Goal: Transaction & Acquisition: Download file/media

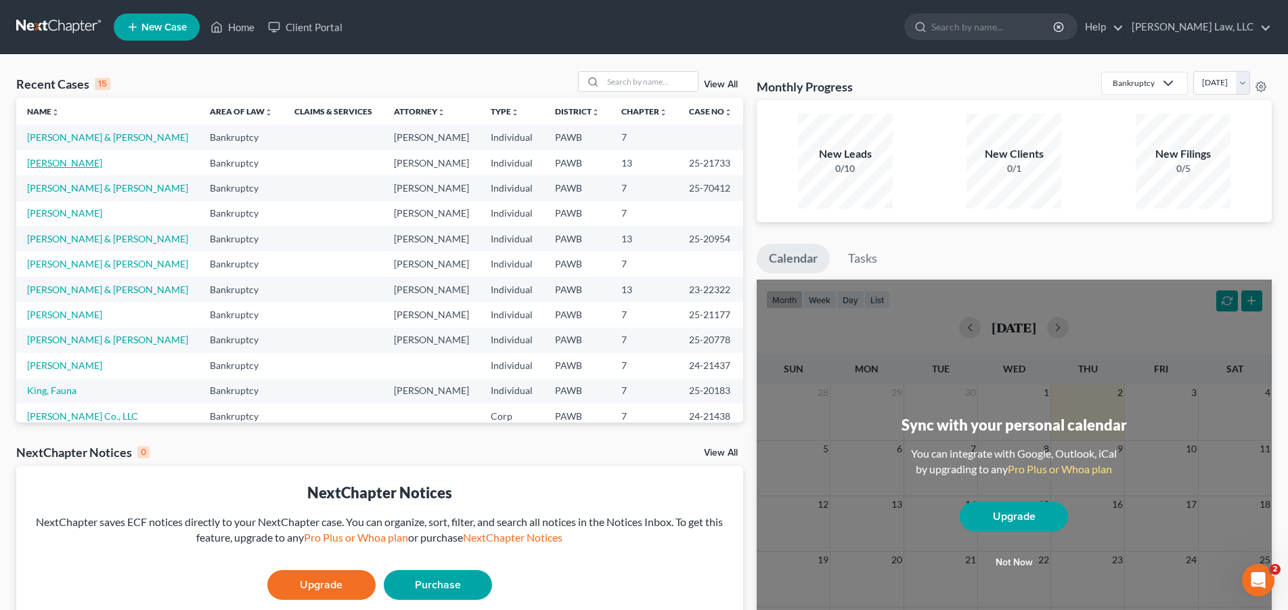
click at [71, 162] on link "[PERSON_NAME]" at bounding box center [64, 163] width 75 height 12
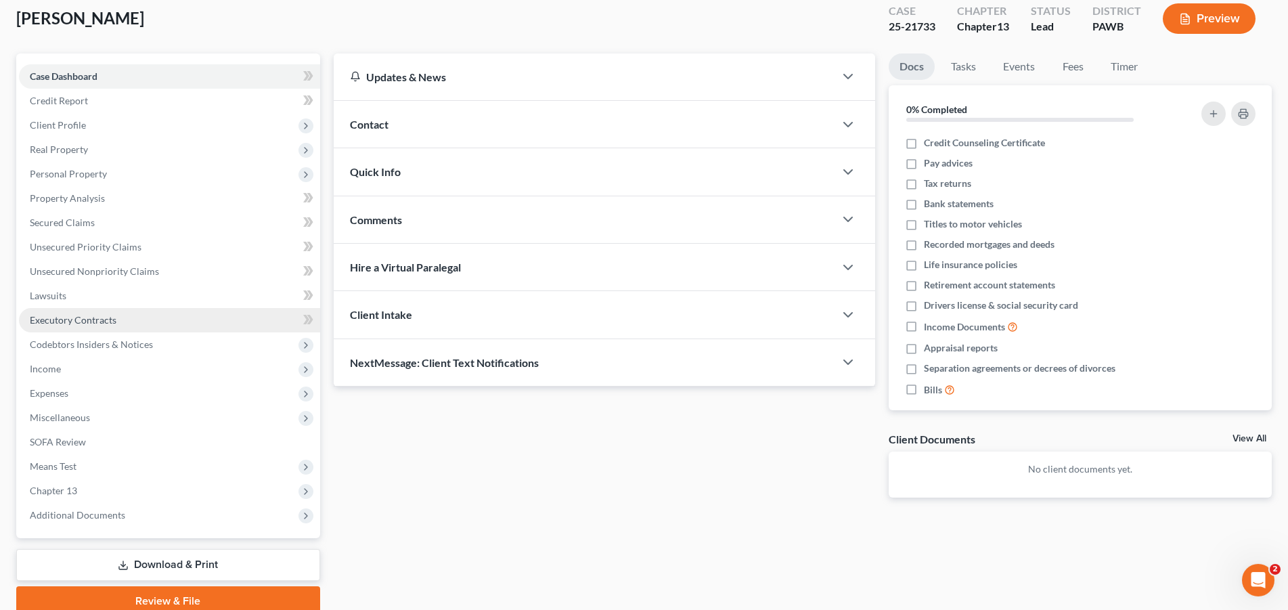
scroll to position [133, 0]
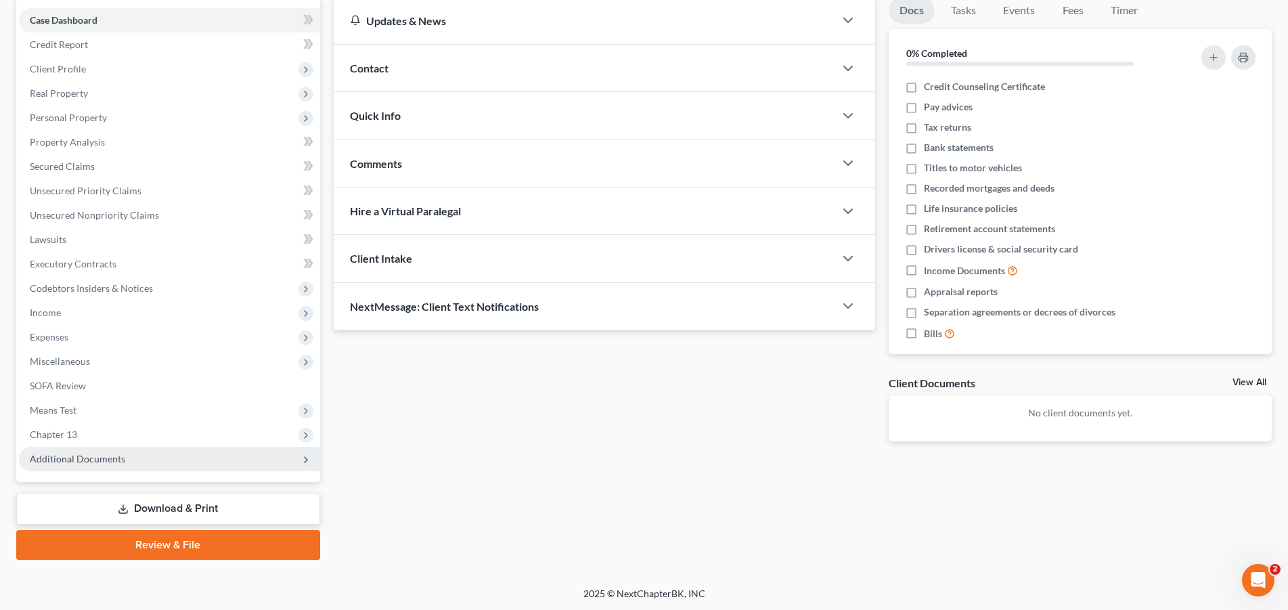
click at [114, 459] on span "Additional Documents" at bounding box center [77, 459] width 95 height 12
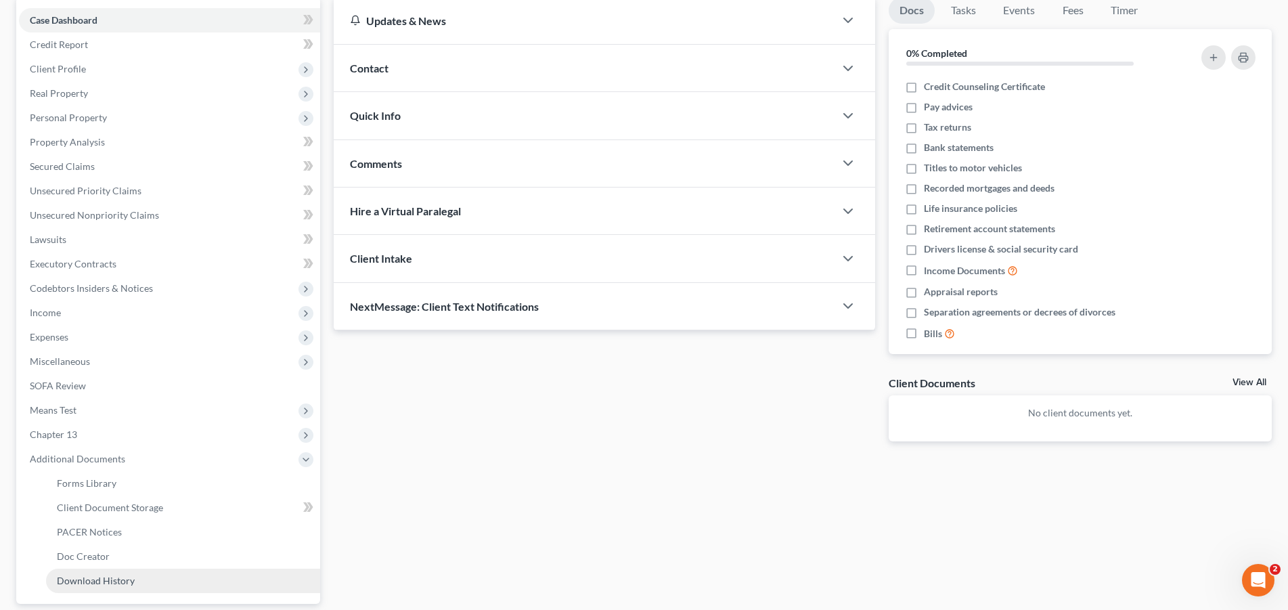
click at [114, 582] on span "Download History" at bounding box center [96, 581] width 78 height 12
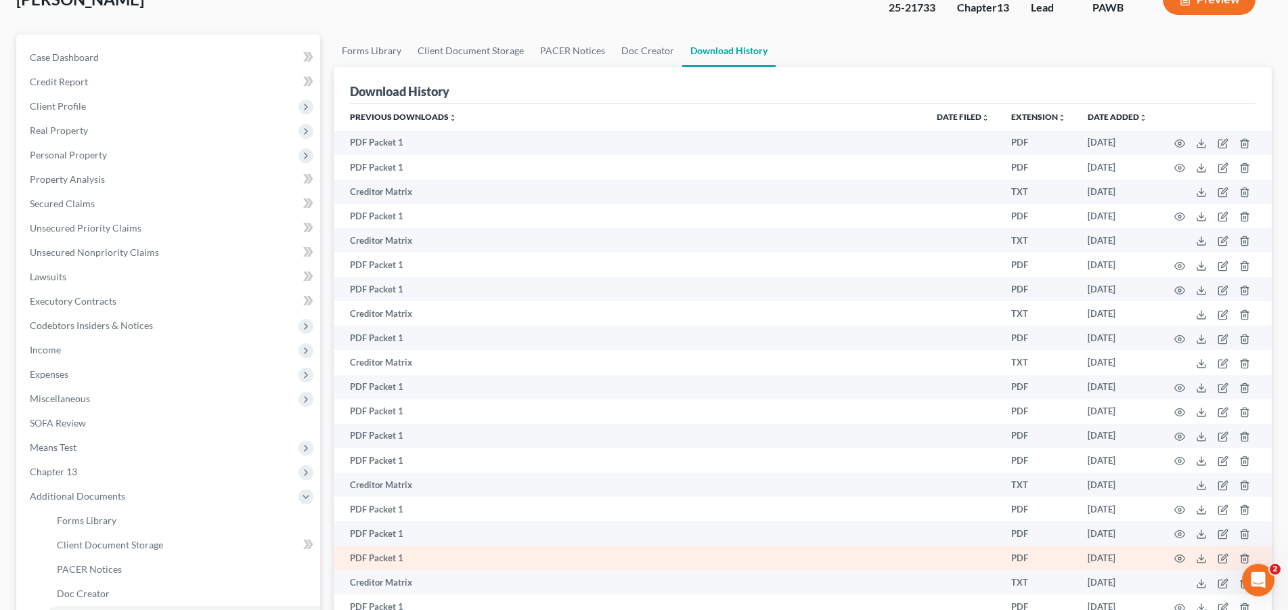
scroll to position [312, 0]
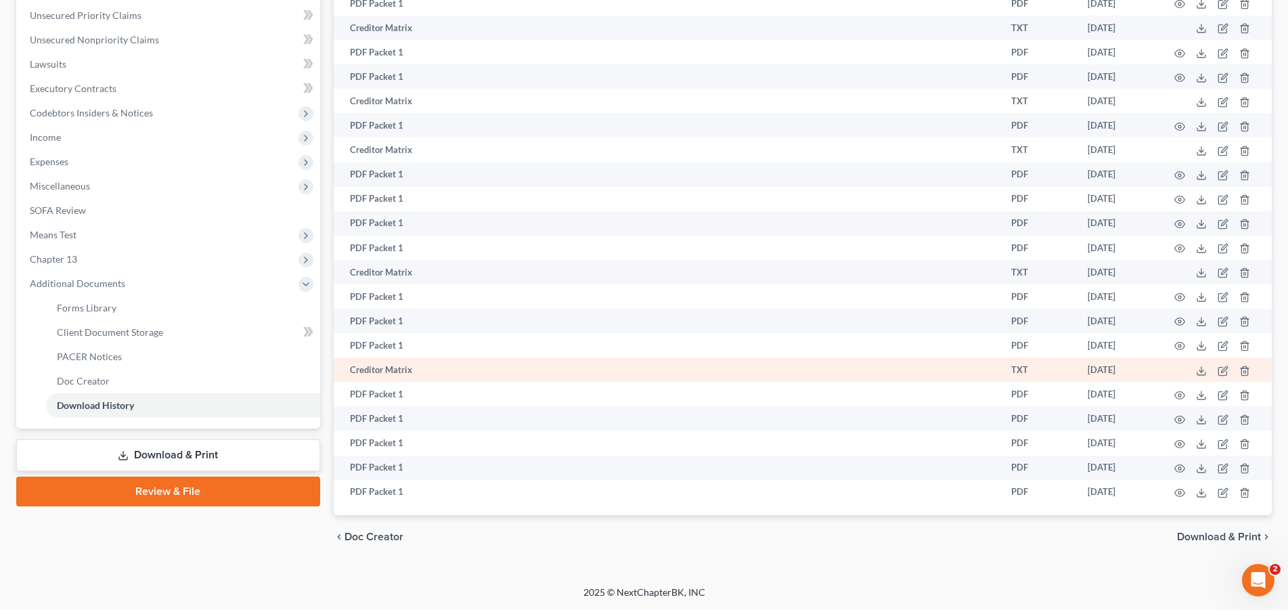
click at [394, 369] on td "Creditor Matrix" at bounding box center [630, 369] width 592 height 24
click at [1205, 369] on icon at bounding box center [1201, 370] width 11 height 11
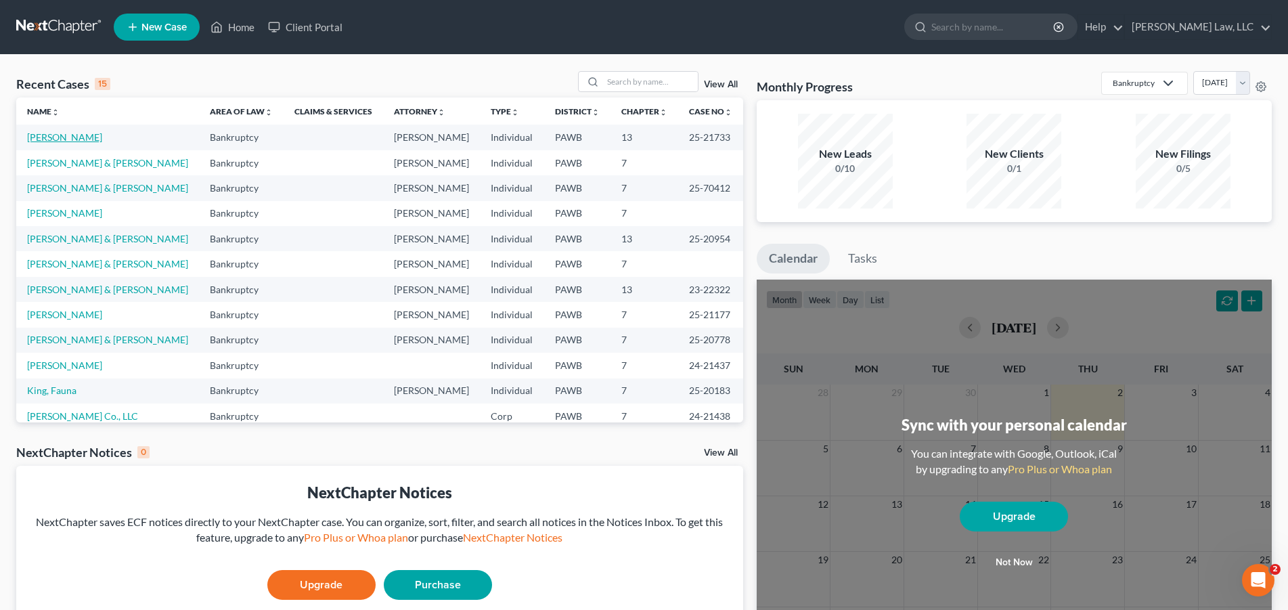
click at [68, 136] on link "[PERSON_NAME]" at bounding box center [64, 137] width 75 height 12
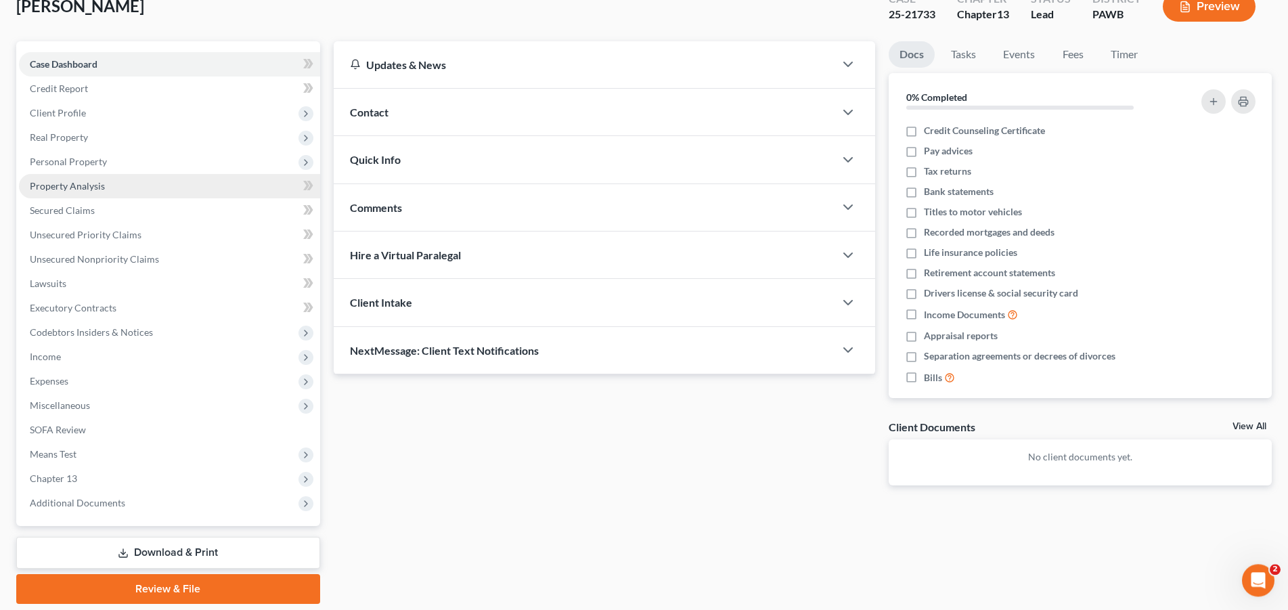
scroll to position [133, 0]
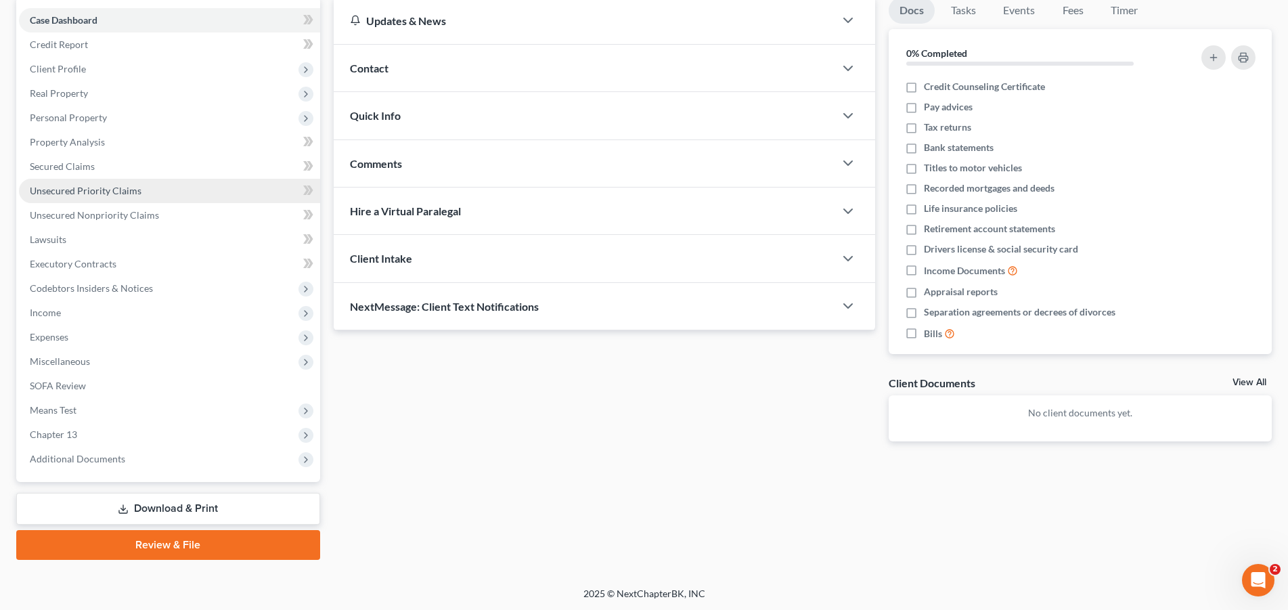
click at [89, 190] on span "Unsecured Priority Claims" at bounding box center [86, 191] width 112 height 12
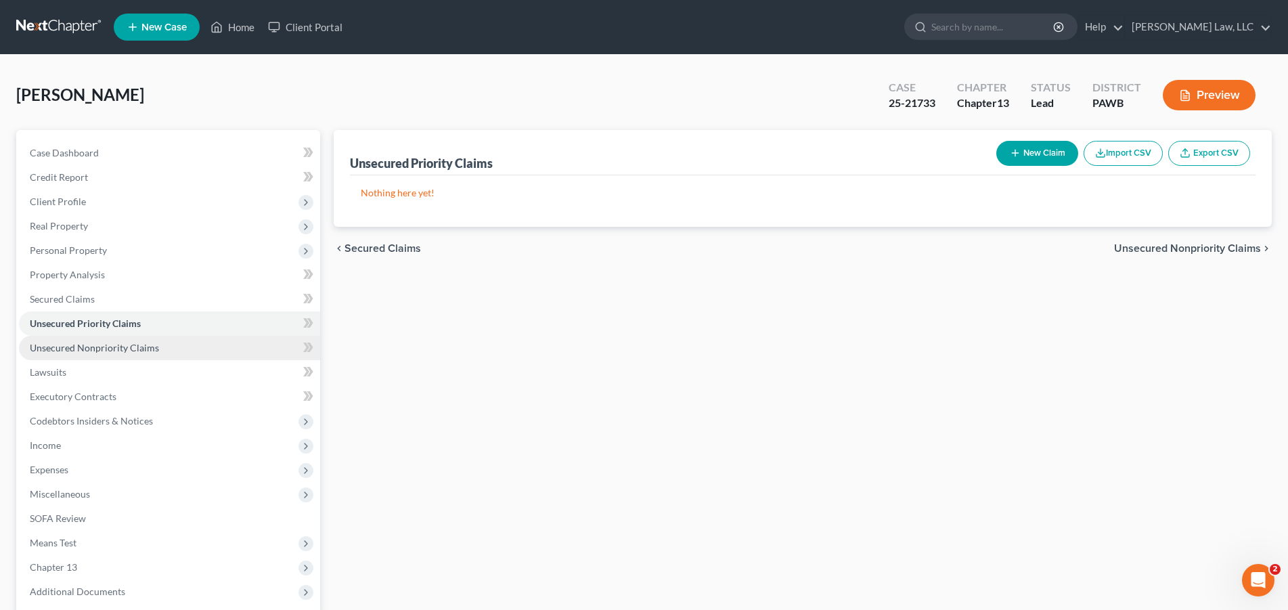
click at [88, 345] on span "Unsecured Nonpriority Claims" at bounding box center [94, 348] width 129 height 12
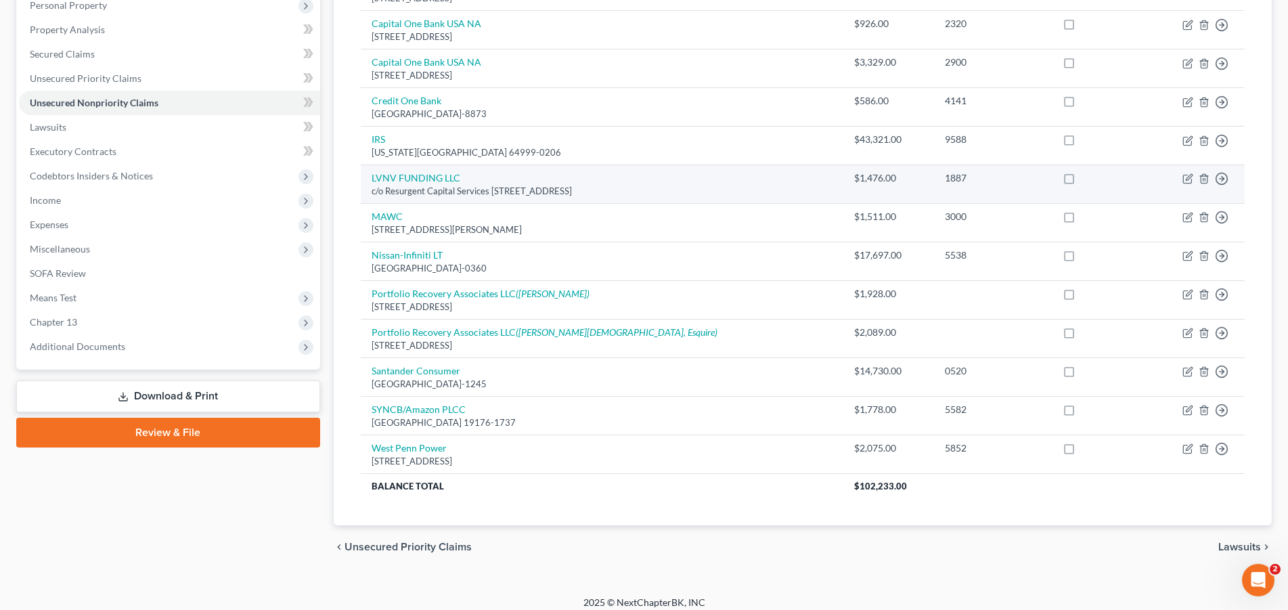
scroll to position [255, 0]
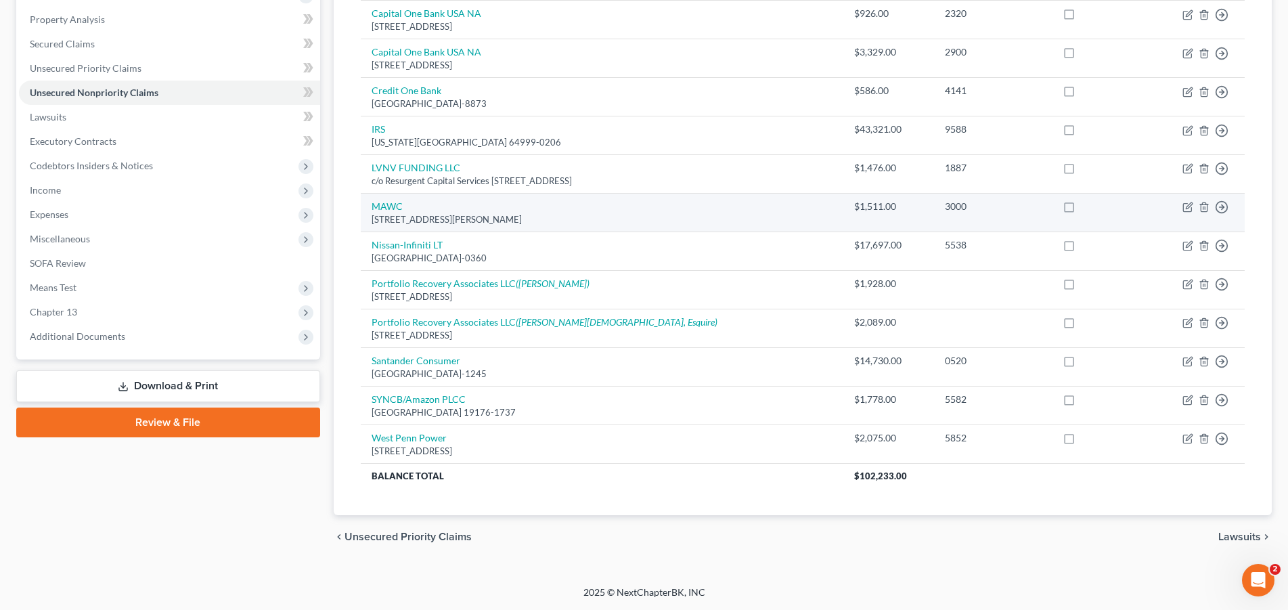
click at [1082, 210] on label at bounding box center [1082, 210] width 0 height 0
click at [1087, 207] on input "checkbox" at bounding box center [1091, 204] width 9 height 9
checkbox input "true"
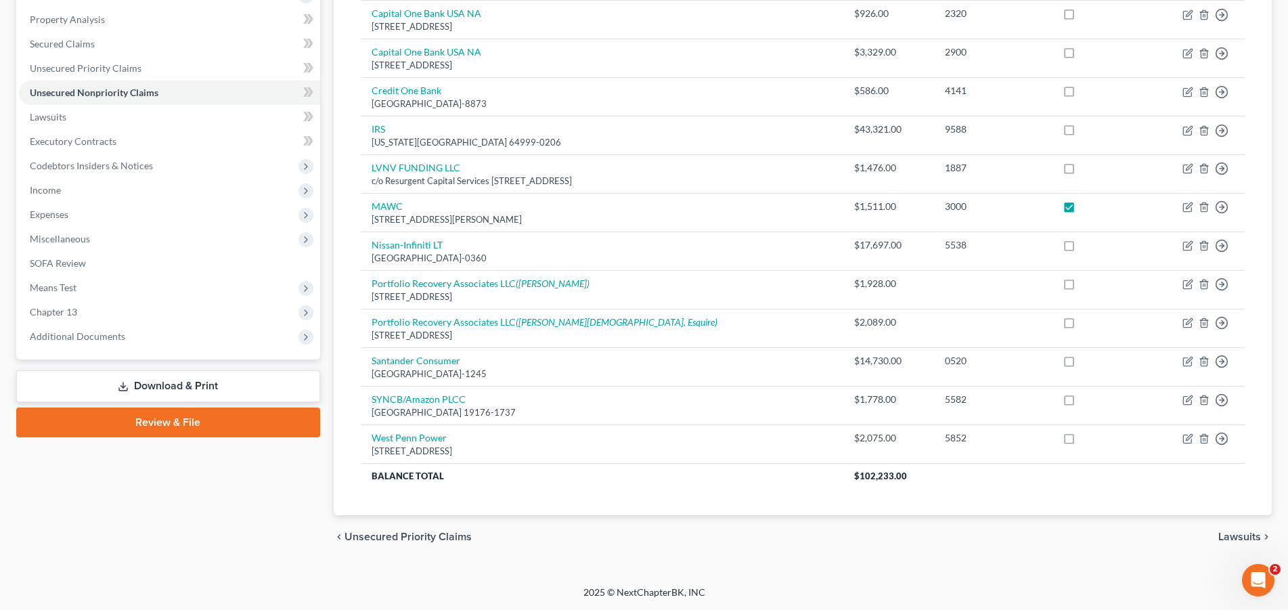
click at [202, 389] on link "Download & Print" at bounding box center [168, 386] width 304 height 32
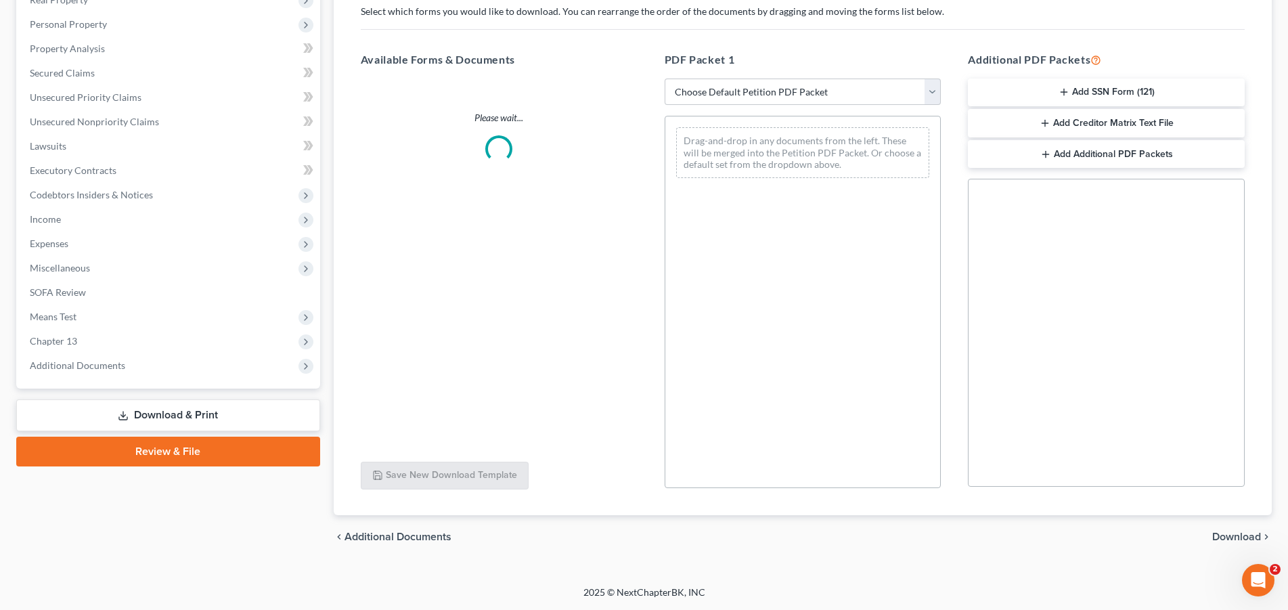
scroll to position [225, 0]
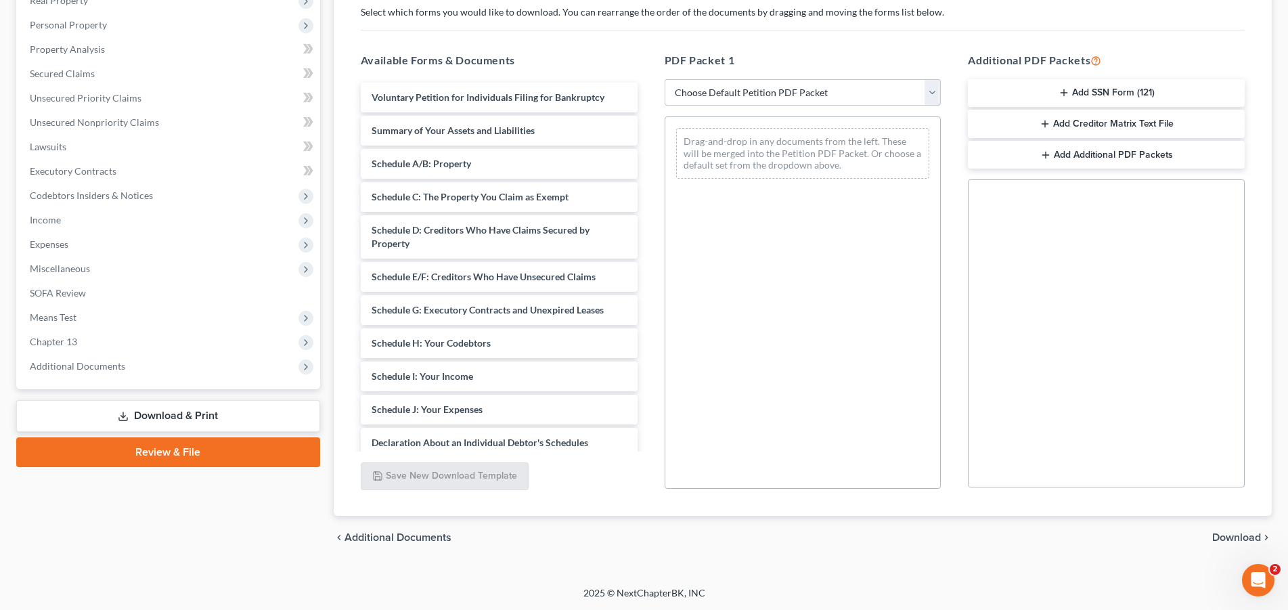
click at [665, 79] on select "Choose Default Petition PDF Packet Complete Bankruptcy Petition (all forms and …" at bounding box center [803, 92] width 277 height 27
select select "2"
click option "Amended Forms" at bounding box center [0, 0] width 0 height 0
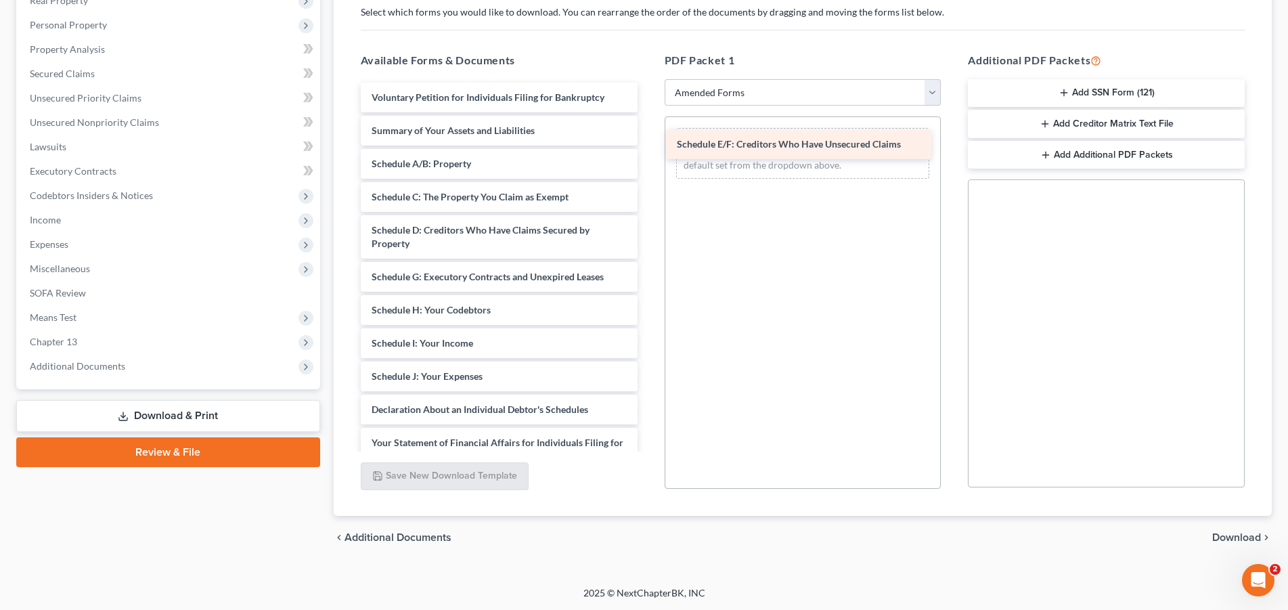
drag, startPoint x: 509, startPoint y: 276, endPoint x: 815, endPoint y: 145, distance: 332.9
click at [648, 145] on div "Schedule E/F: Creditors Who Have Unsecured Claims Voluntary Petition for Indivi…" at bounding box center [499, 367] width 298 height 568
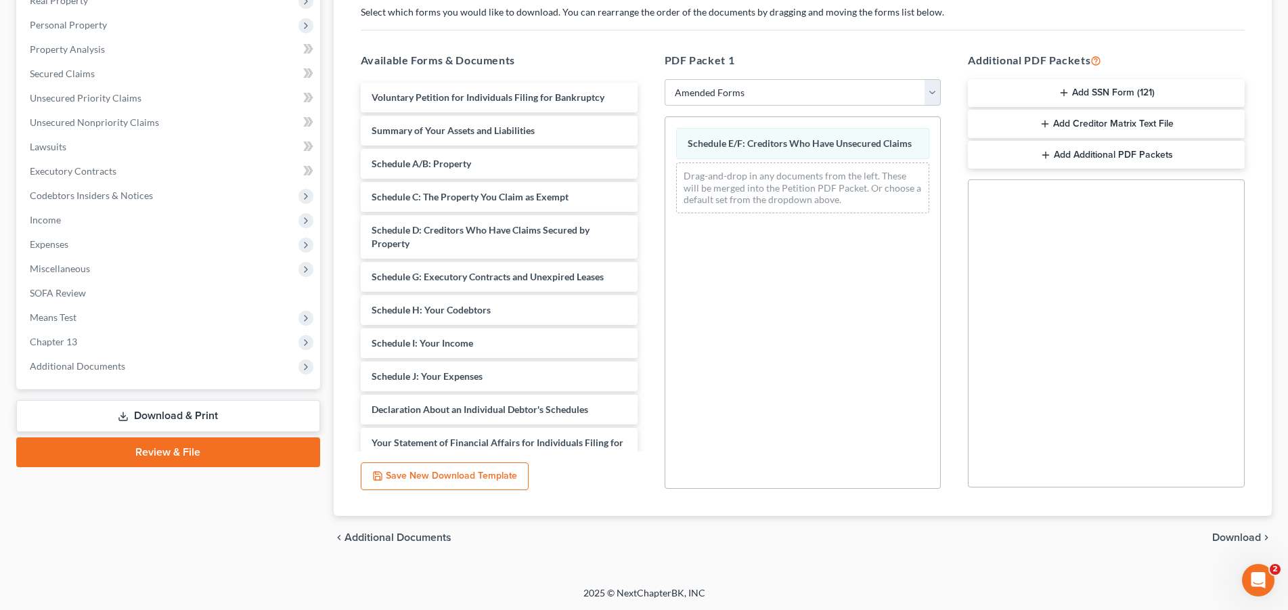
click at [1078, 125] on button "Add Creditor Matrix Text File" at bounding box center [1106, 124] width 277 height 28
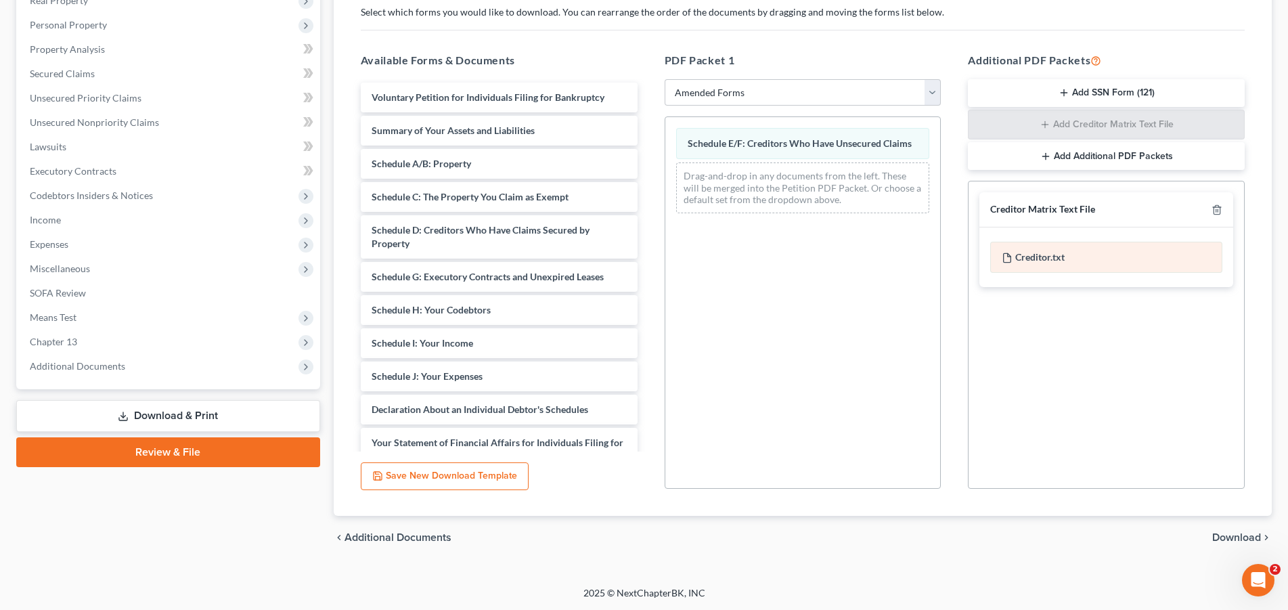
click at [1063, 257] on div "Creditor.txt" at bounding box center [1106, 257] width 232 height 31
click at [1224, 532] on span "Download" at bounding box center [1236, 537] width 49 height 11
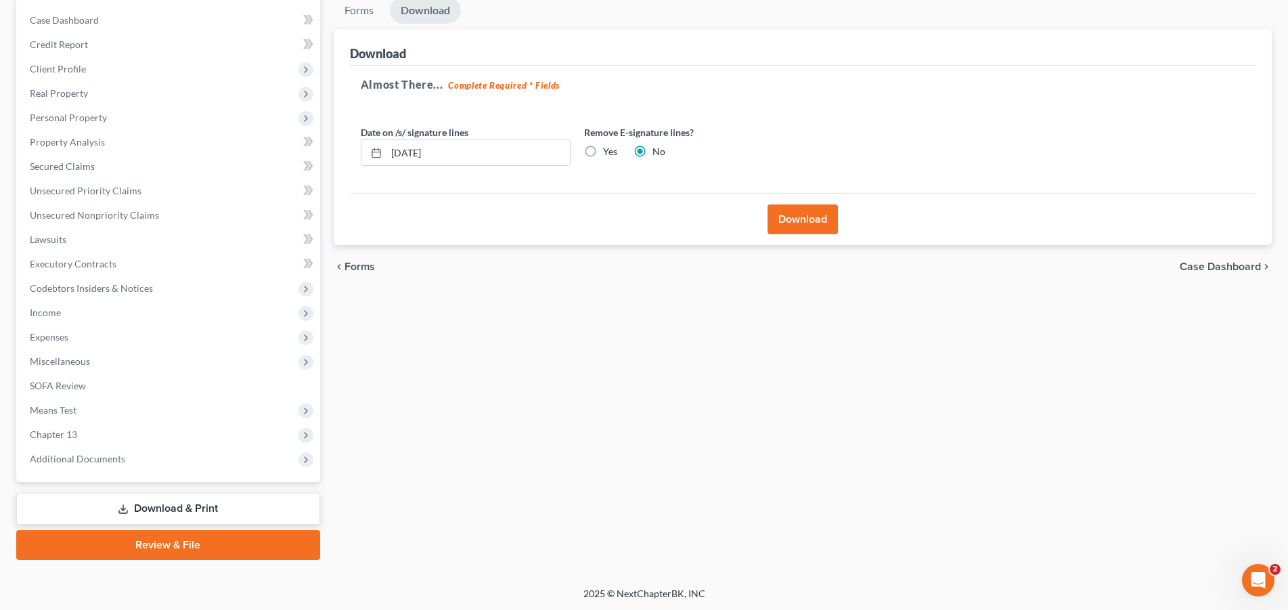
click at [603, 152] on label "Yes" at bounding box center [610, 152] width 14 height 14
click at [608, 152] on input "Yes" at bounding box center [612, 149] width 9 height 9
radio input "true"
radio input "false"
click at [818, 226] on button "Download" at bounding box center [803, 219] width 70 height 30
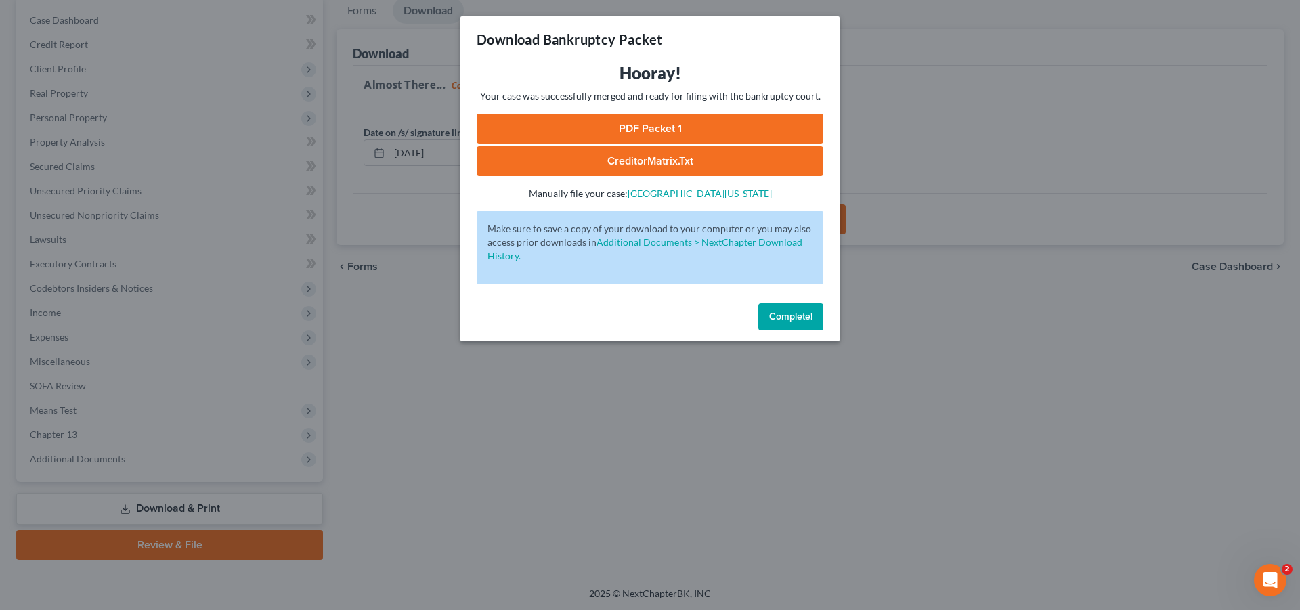
click at [654, 163] on link "CreditorMatrix.txt" at bounding box center [649, 161] width 347 height 30
click at [645, 130] on link "PDF Packet 1" at bounding box center [649, 129] width 347 height 30
